Goal: Task Accomplishment & Management: Use online tool/utility

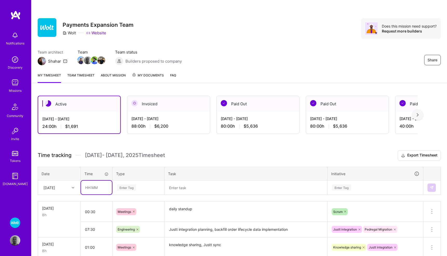
click at [90, 187] on input "text" at bounding box center [96, 188] width 31 height 14
type input "00:30"
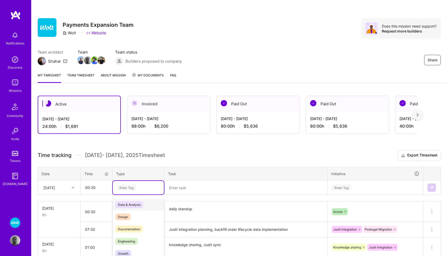
scroll to position [20, 0]
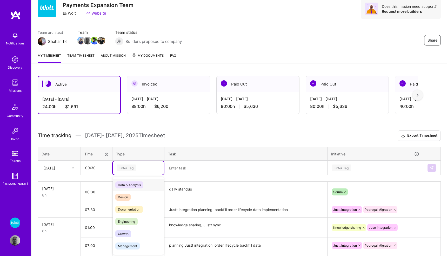
click at [125, 175] on div "option Data & Analysis focused, 0 of 2. 17 results available. Use Up and Down t…" at bounding box center [138, 168] width 51 height 14
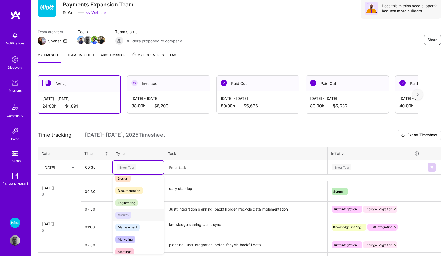
scroll to position [28, 0]
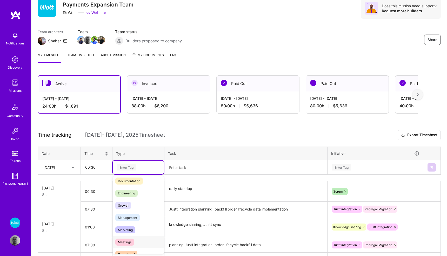
click at [130, 243] on span "Meetings" at bounding box center [124, 242] width 19 height 7
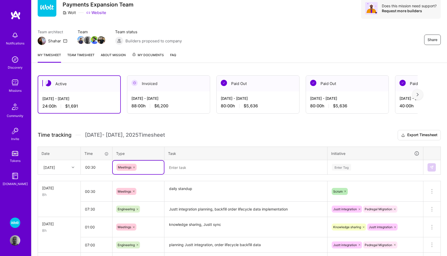
click at [184, 168] on textarea at bounding box center [246, 168] width 162 height 14
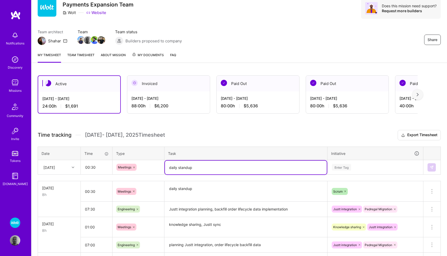
type textarea "daily standup"
click at [339, 165] on div "Enter Tag" at bounding box center [375, 168] width 95 height 14
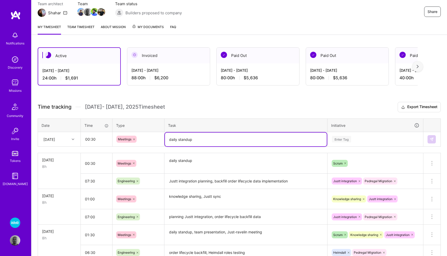
scroll to position [49, 0]
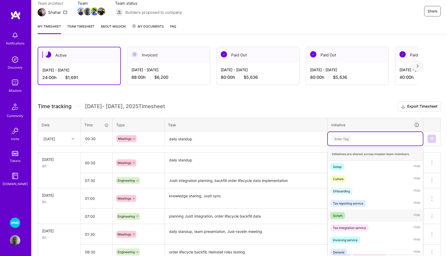
click at [336, 215] on div "Scrum" at bounding box center [337, 215] width 9 height 5
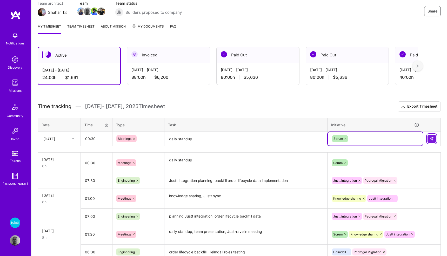
click at [432, 139] on img at bounding box center [432, 139] width 4 height 4
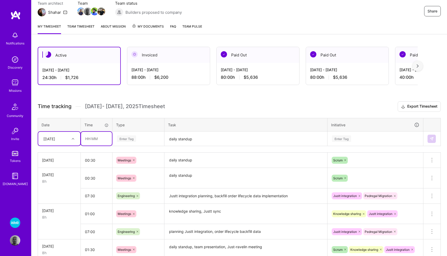
click at [97, 139] on input "text" at bounding box center [96, 139] width 31 height 14
type input "07:30"
click at [133, 139] on div "Enter Tag" at bounding box center [126, 139] width 19 height 8
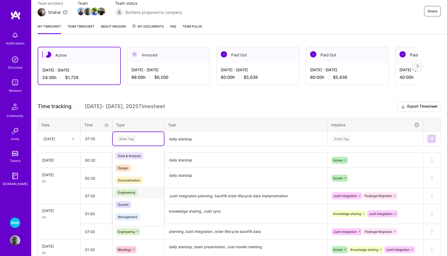
click at [134, 188] on div "Engineering" at bounding box center [138, 192] width 51 height 12
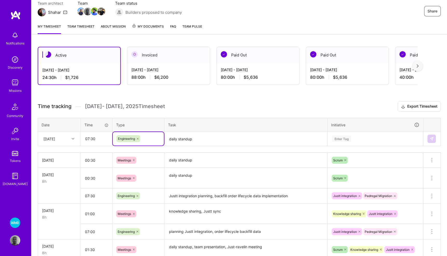
click at [183, 141] on textarea "daily standup" at bounding box center [246, 139] width 162 height 14
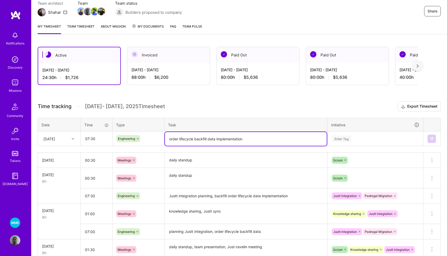
type textarea "order lifecycle backfill data implementation"
click at [346, 136] on div "Enter Tag" at bounding box center [341, 139] width 19 height 8
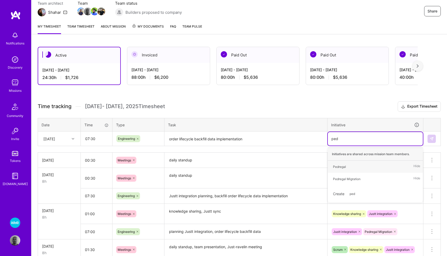
type input "pedr"
click at [345, 178] on div "Pedregal Migration" at bounding box center [347, 178] width 28 height 5
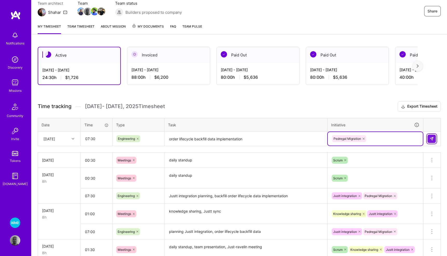
click at [433, 140] on img at bounding box center [432, 139] width 4 height 4
